Goal: Complete application form

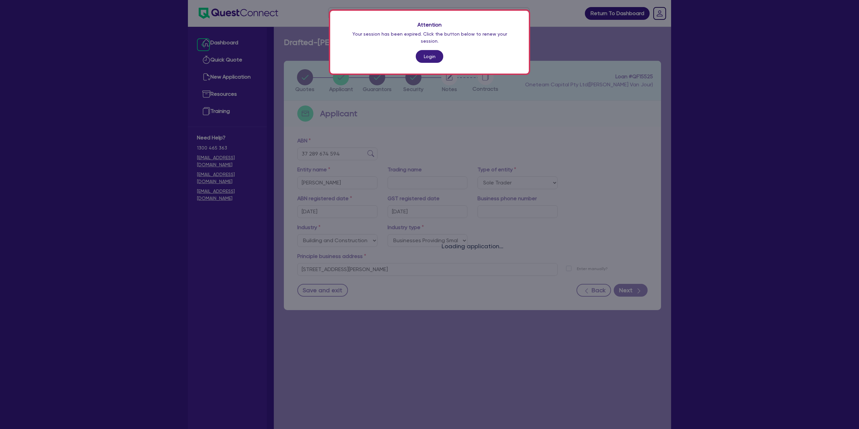
select select "SOLE_TRADER"
select select "BUILDING_CONSTRUCTION"
select select "BUSINESSES_CONSTRUCTION_SERVICES"
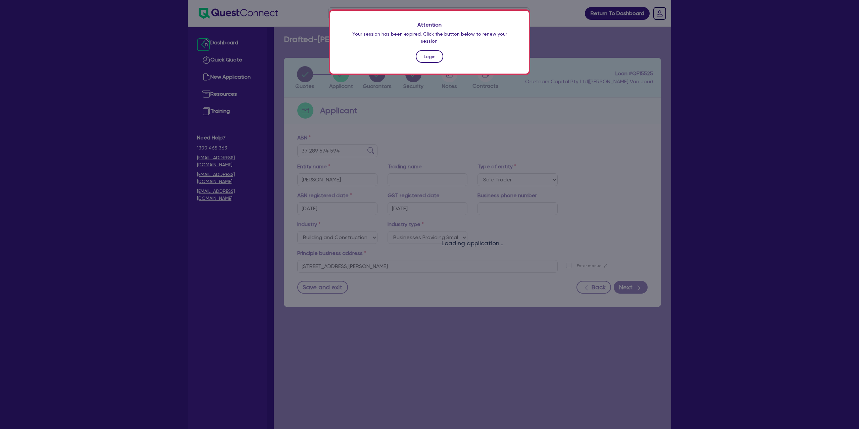
click at [438, 50] on link "Login" at bounding box center [430, 56] width 28 height 13
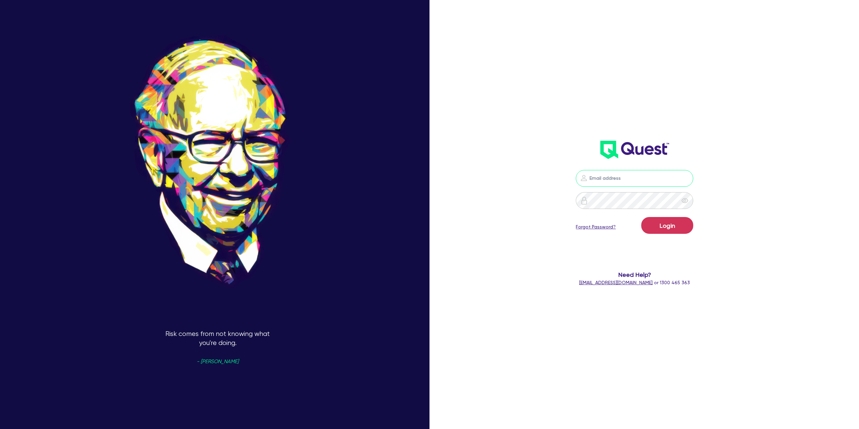
click at [636, 185] on input "email" at bounding box center [634, 178] width 117 height 17
type input "[PERSON_NAME][EMAIL_ADDRESS][DOMAIN_NAME]"
click at [674, 227] on button "Login" at bounding box center [667, 225] width 52 height 17
